Goal: Transaction & Acquisition: Book appointment/travel/reservation

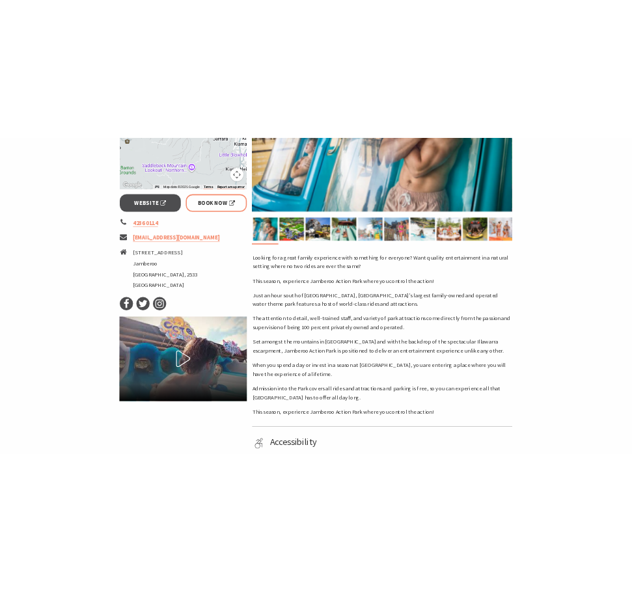
scroll to position [521, 0]
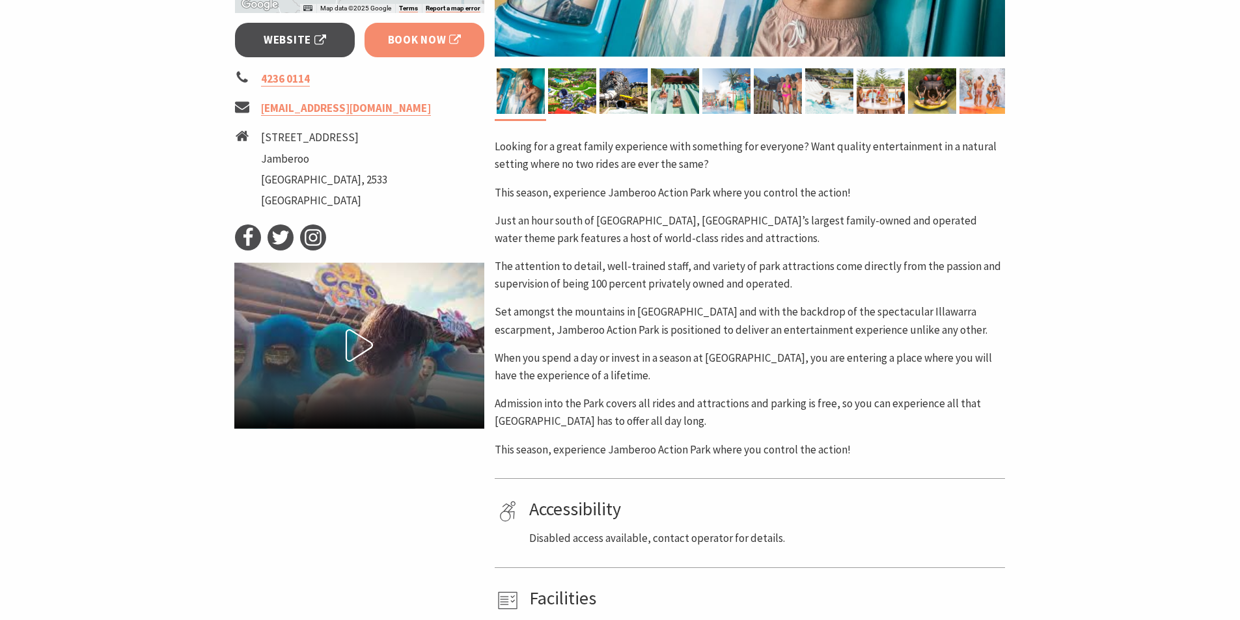
click at [452, 31] on span "Book Now" at bounding box center [425, 40] width 74 height 18
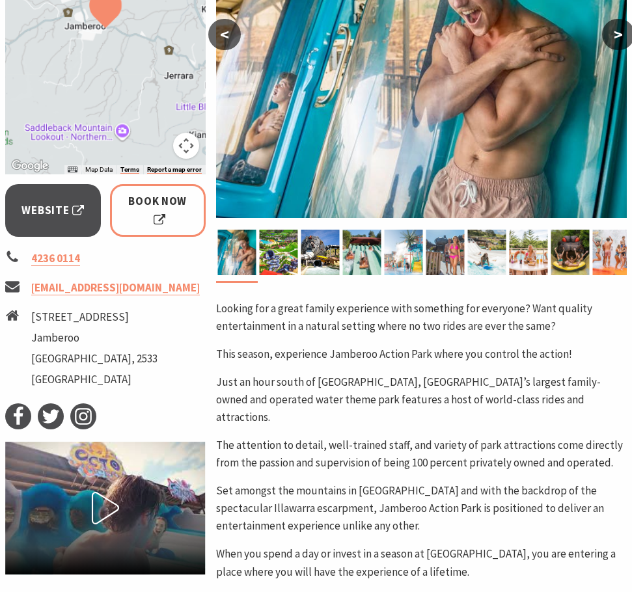
scroll to position [325, 0]
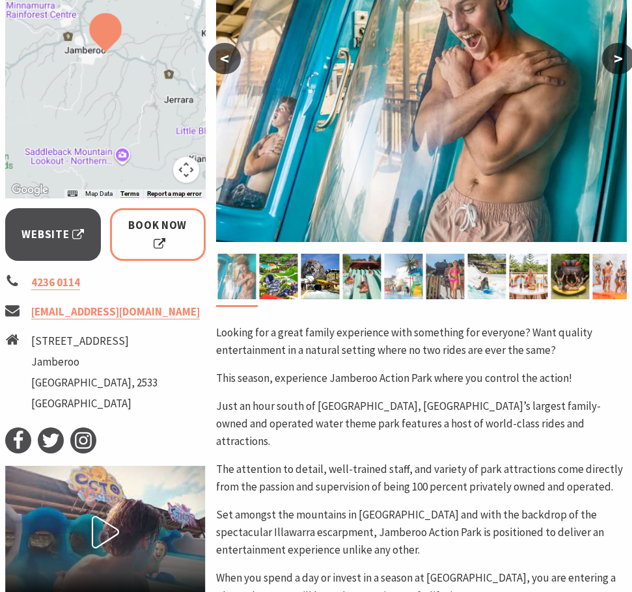
click at [241, 268] on img at bounding box center [236, 277] width 38 height 46
click at [276, 273] on img at bounding box center [278, 277] width 38 height 46
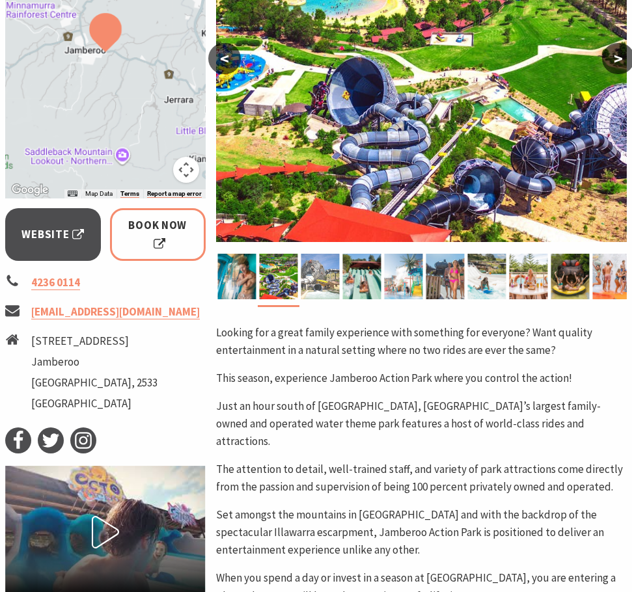
click at [326, 270] on img at bounding box center [320, 277] width 38 height 46
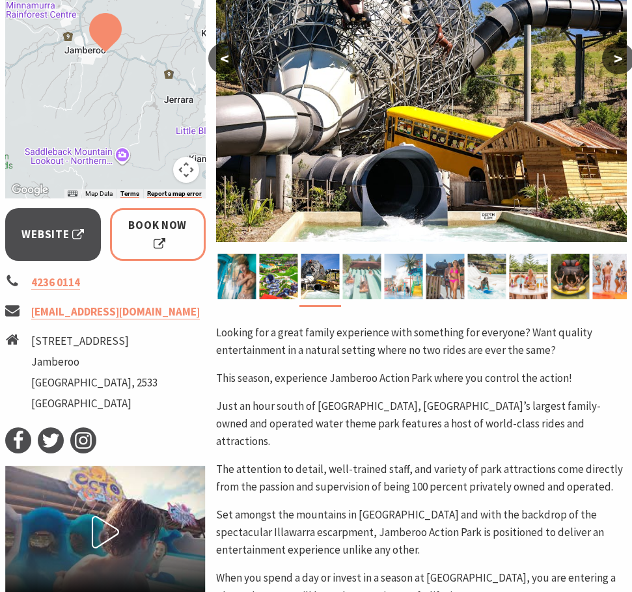
click at [357, 273] on img at bounding box center [361, 277] width 38 height 46
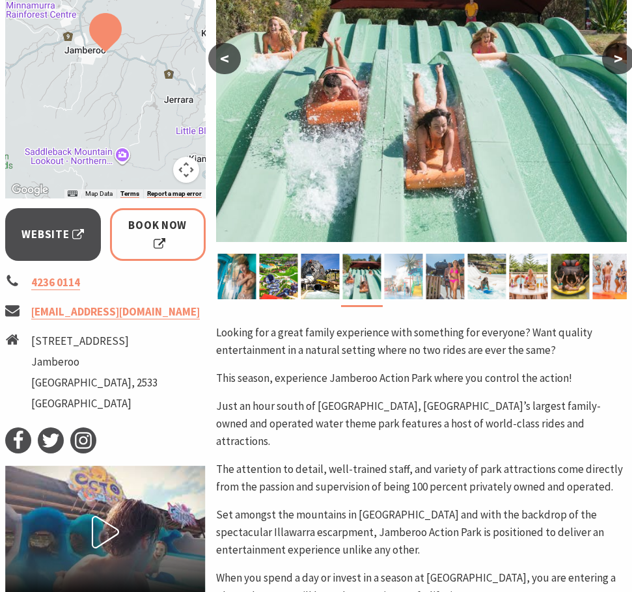
click at [411, 285] on img at bounding box center [403, 277] width 38 height 46
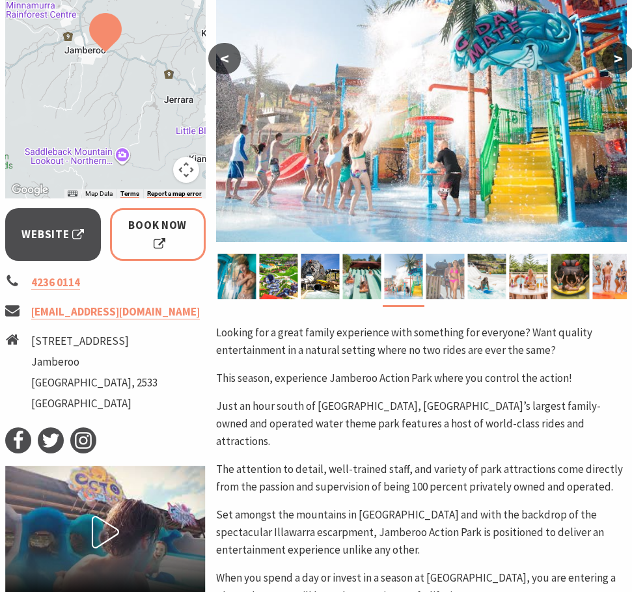
click at [447, 285] on img at bounding box center [445, 277] width 38 height 46
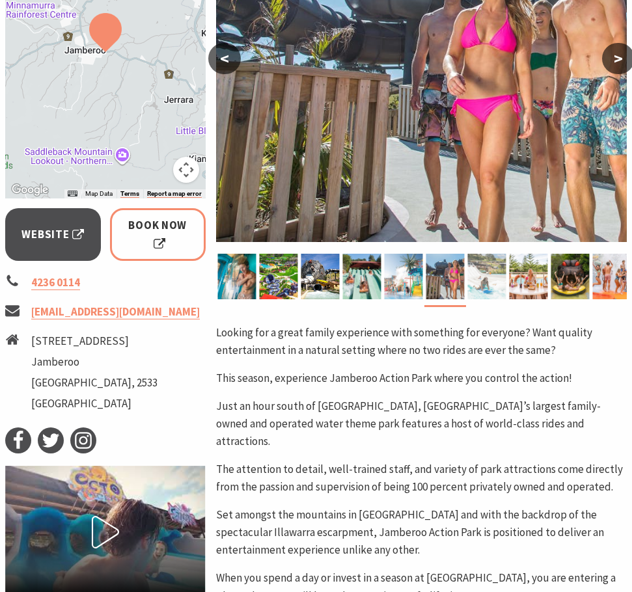
click at [489, 286] on img at bounding box center [486, 277] width 38 height 46
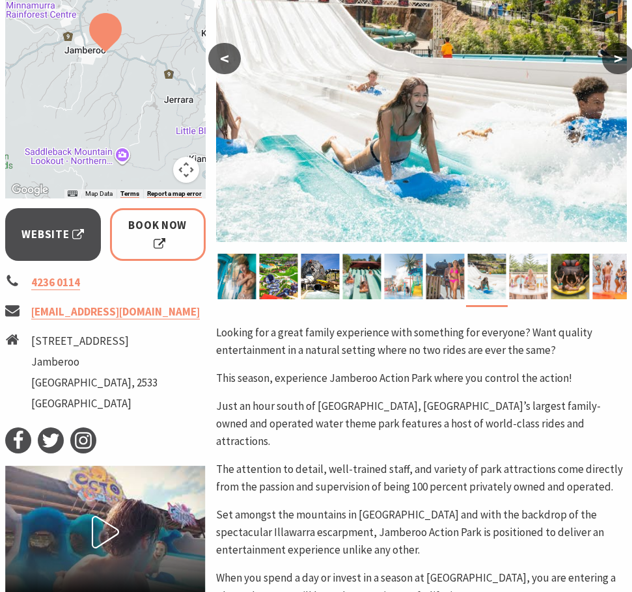
click at [527, 284] on img at bounding box center [528, 277] width 38 height 46
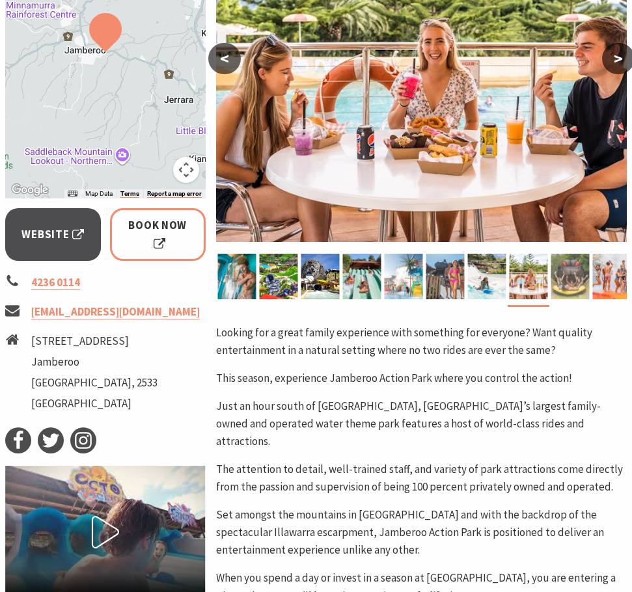
click at [564, 289] on img at bounding box center [570, 277] width 38 height 46
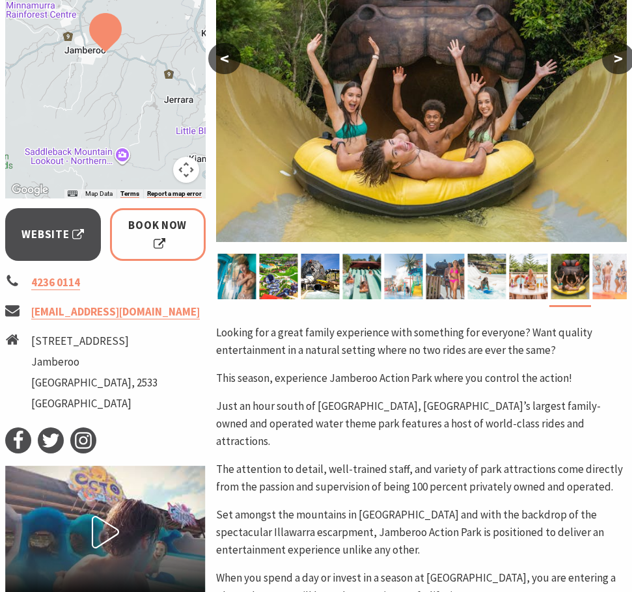
click at [608, 292] on img at bounding box center [611, 277] width 38 height 46
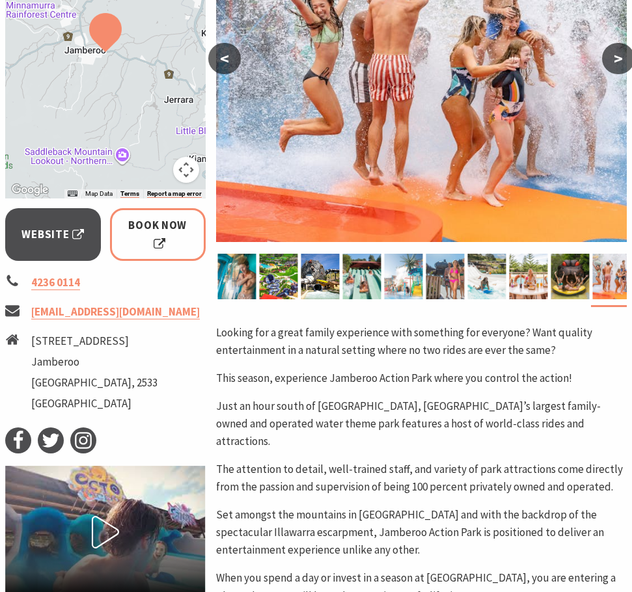
click at [621, 59] on button ">" at bounding box center [618, 58] width 33 height 31
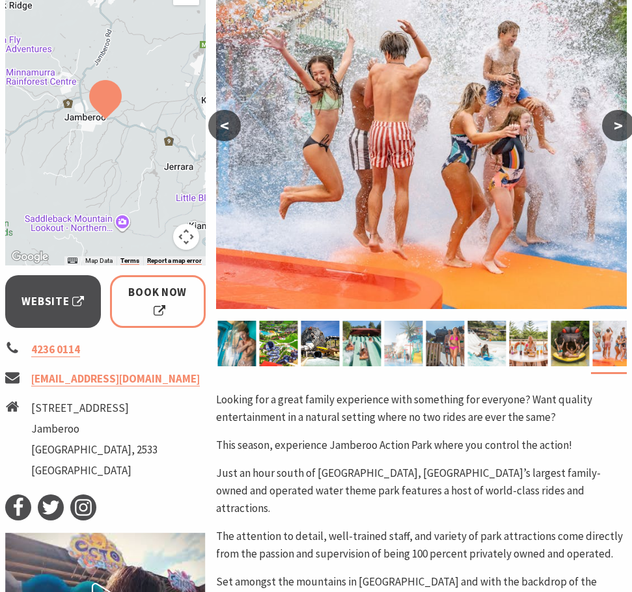
scroll to position [0, 0]
